Goal: Learn about a topic

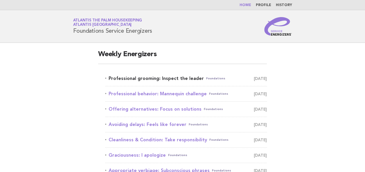
click at [135, 79] on link "Professional grooming: Inspect the leader Foundations [DATE]" at bounding box center [186, 79] width 162 height 8
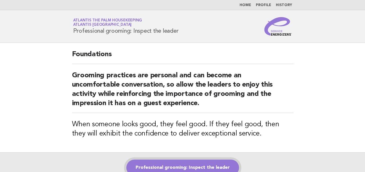
click at [178, 164] on link "Professional grooming: Inspect the leader" at bounding box center [182, 168] width 113 height 16
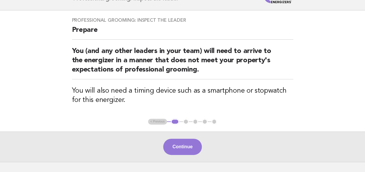
scroll to position [35, 0]
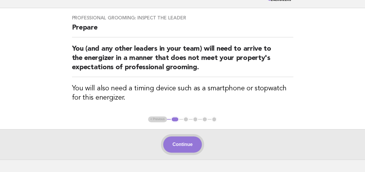
click at [187, 142] on button "Continue" at bounding box center [182, 145] width 39 height 16
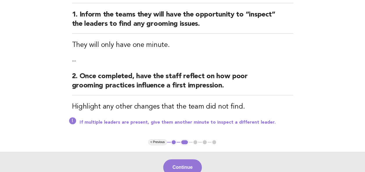
scroll to position [70, 0]
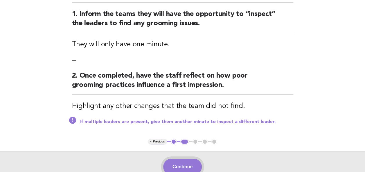
click at [193, 163] on button "Continue" at bounding box center [182, 167] width 39 height 16
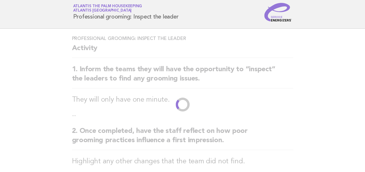
scroll to position [0, 0]
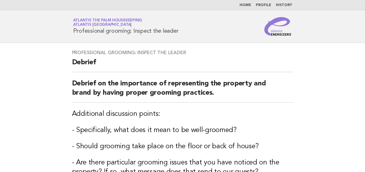
click at [244, 4] on link "Home" at bounding box center [245, 4] width 12 height 3
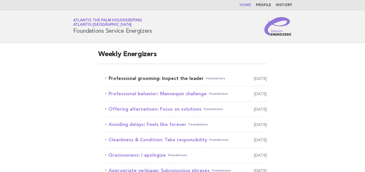
click at [165, 77] on link "Professional grooming: Inspect the leader Foundations September 4" at bounding box center [186, 79] width 162 height 8
